Goal: Task Accomplishment & Management: Use online tool/utility

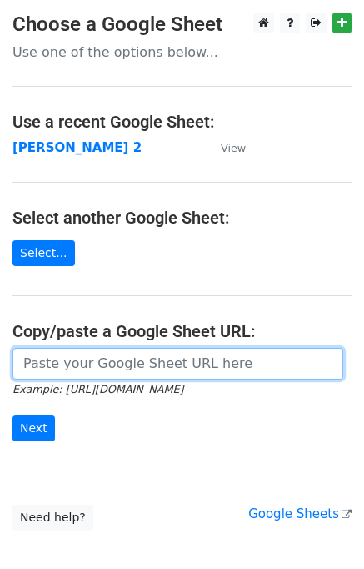
drag, startPoint x: 53, startPoint y: 361, endPoint x: 60, endPoint y: 353, distance: 10.7
click at [53, 361] on input "url" at bounding box center [178, 364] width 331 height 32
type input "[URL][DOMAIN_NAME]"
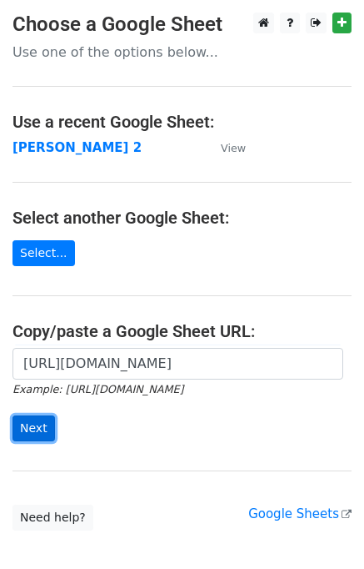
click at [41, 435] on input "Next" at bounding box center [34, 428] width 43 height 26
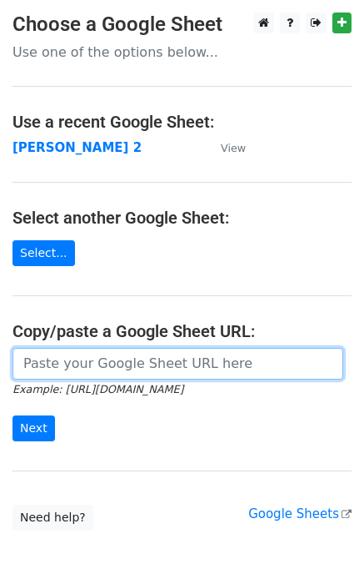
click at [71, 376] on input "url" at bounding box center [178, 364] width 331 height 32
type input "https://docs.google.com/spreadsheets/d/1ZDlVQjaDibfPTpoRrnWj8pjn7YSOO7xEi0WZbgJ…"
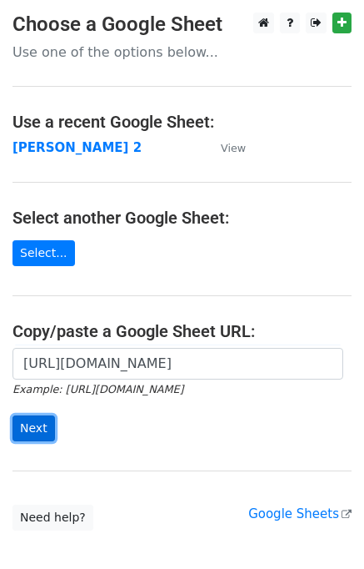
click at [38, 416] on input "Next" at bounding box center [34, 428] width 43 height 26
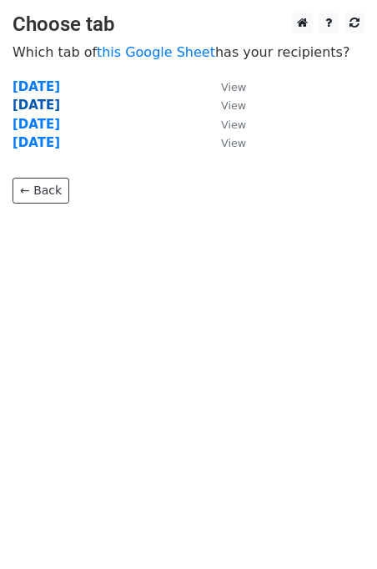
click at [46, 105] on strong "Wednesday" at bounding box center [37, 105] width 48 height 15
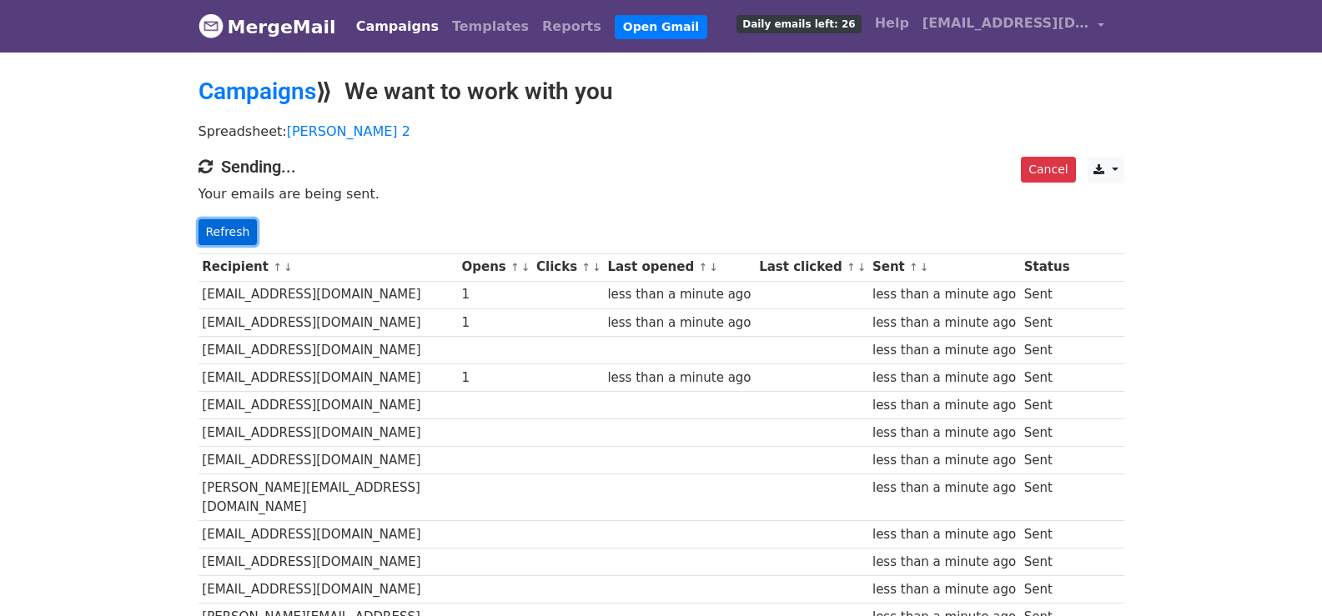
click at [233, 232] on link "Refresh" at bounding box center [227, 232] width 59 height 26
click at [236, 234] on link "Refresh" at bounding box center [227, 232] width 59 height 26
click at [214, 230] on link "Refresh" at bounding box center [227, 232] width 59 height 26
click at [255, 233] on p "Refresh" at bounding box center [661, 232] width 926 height 26
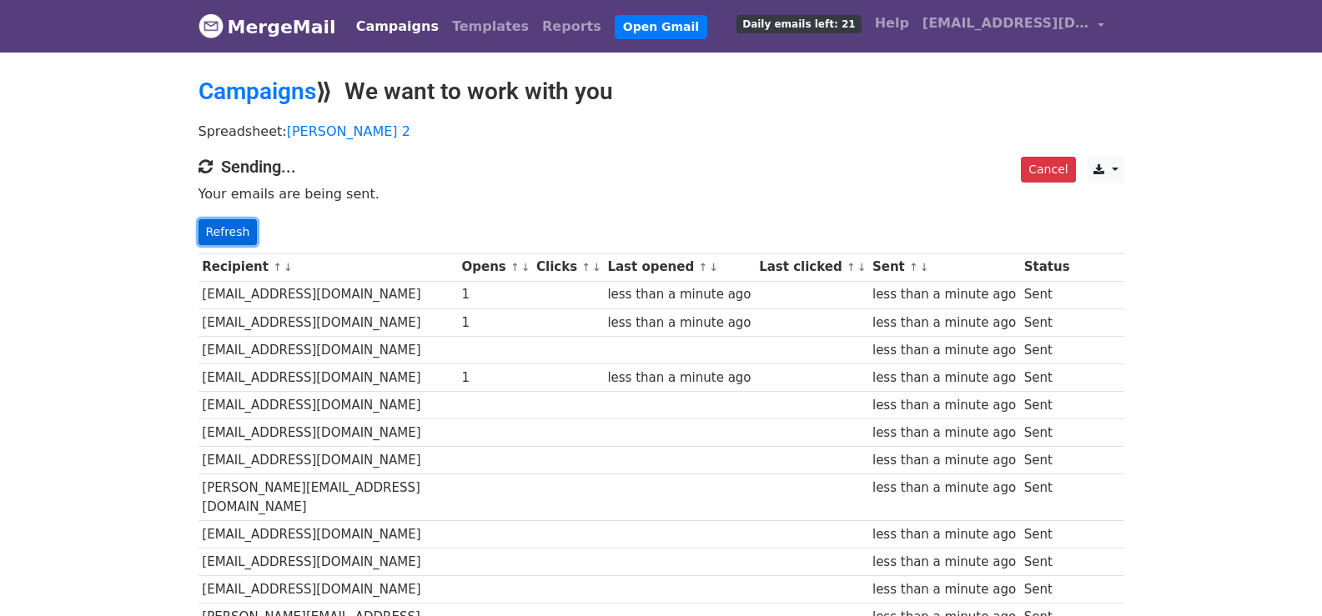
click at [224, 231] on link "Refresh" at bounding box center [227, 232] width 59 height 26
